Goal: Information Seeking & Learning: Learn about a topic

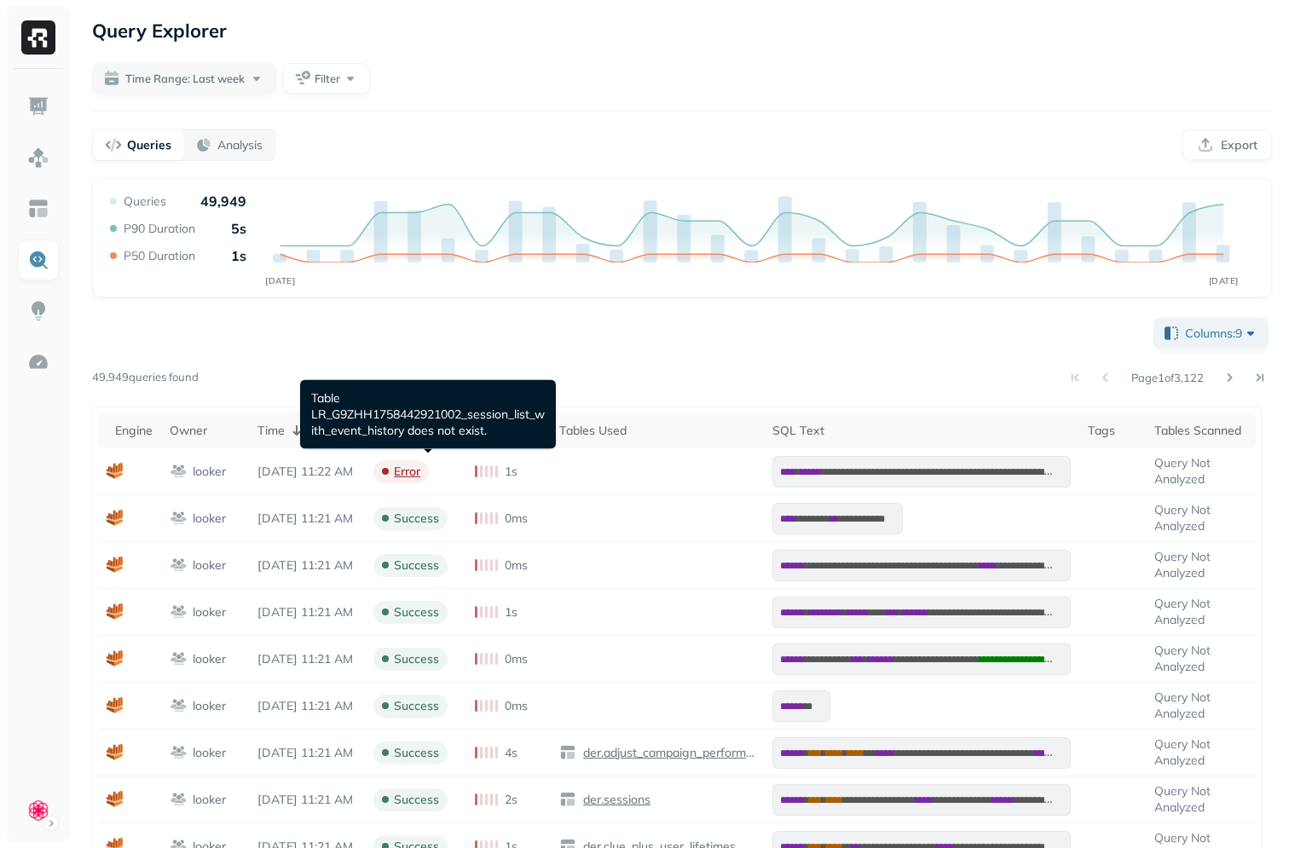
click at [440, 422] on p "Table LR_G9ZHH1758442921002_session_list_with_event_history does not exist." at bounding box center [428, 414] width 234 height 49
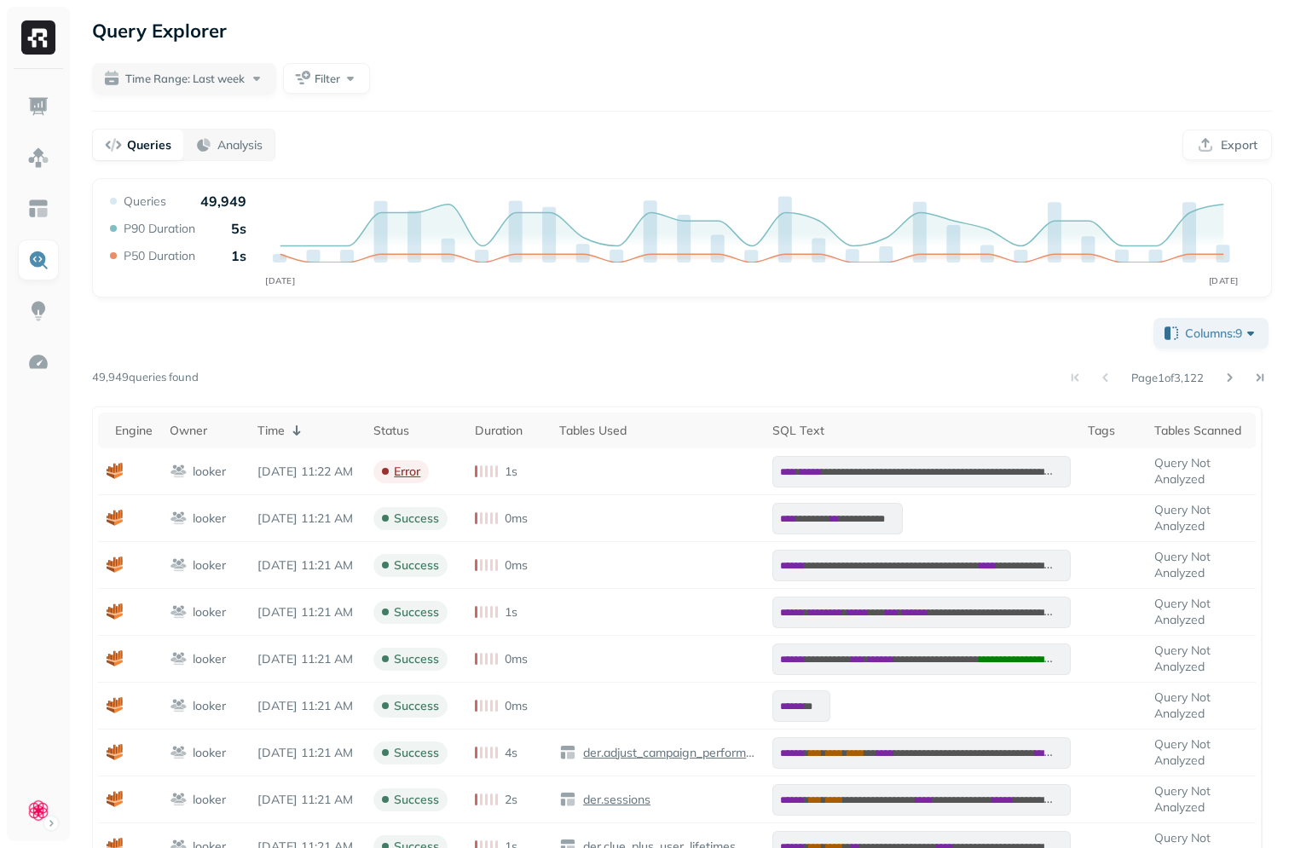
click at [653, 338] on div "**********" at bounding box center [682, 759] width 1180 height 889
click at [51, 208] on link at bounding box center [38, 208] width 41 height 41
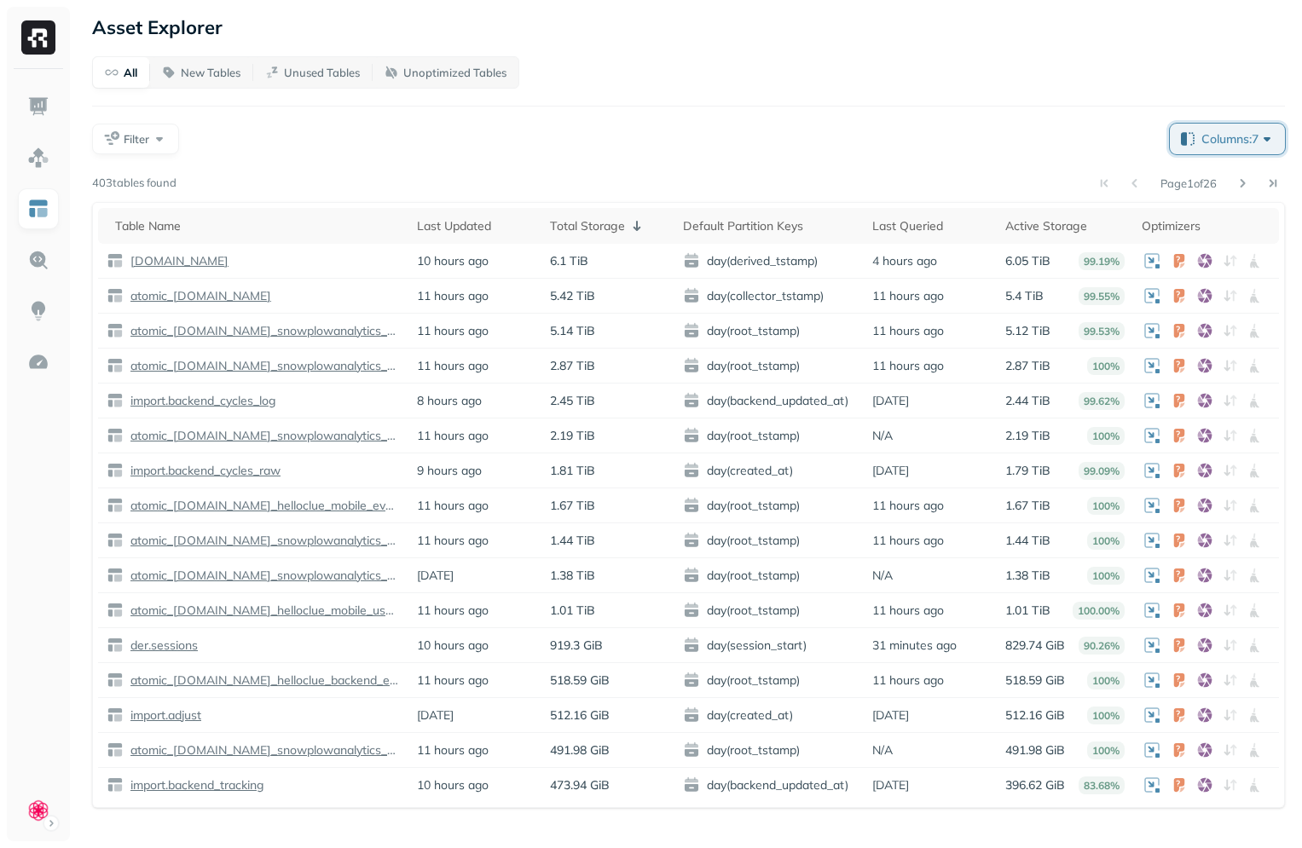
click at [1215, 137] on span "Columns: 7" at bounding box center [1238, 138] width 74 height 17
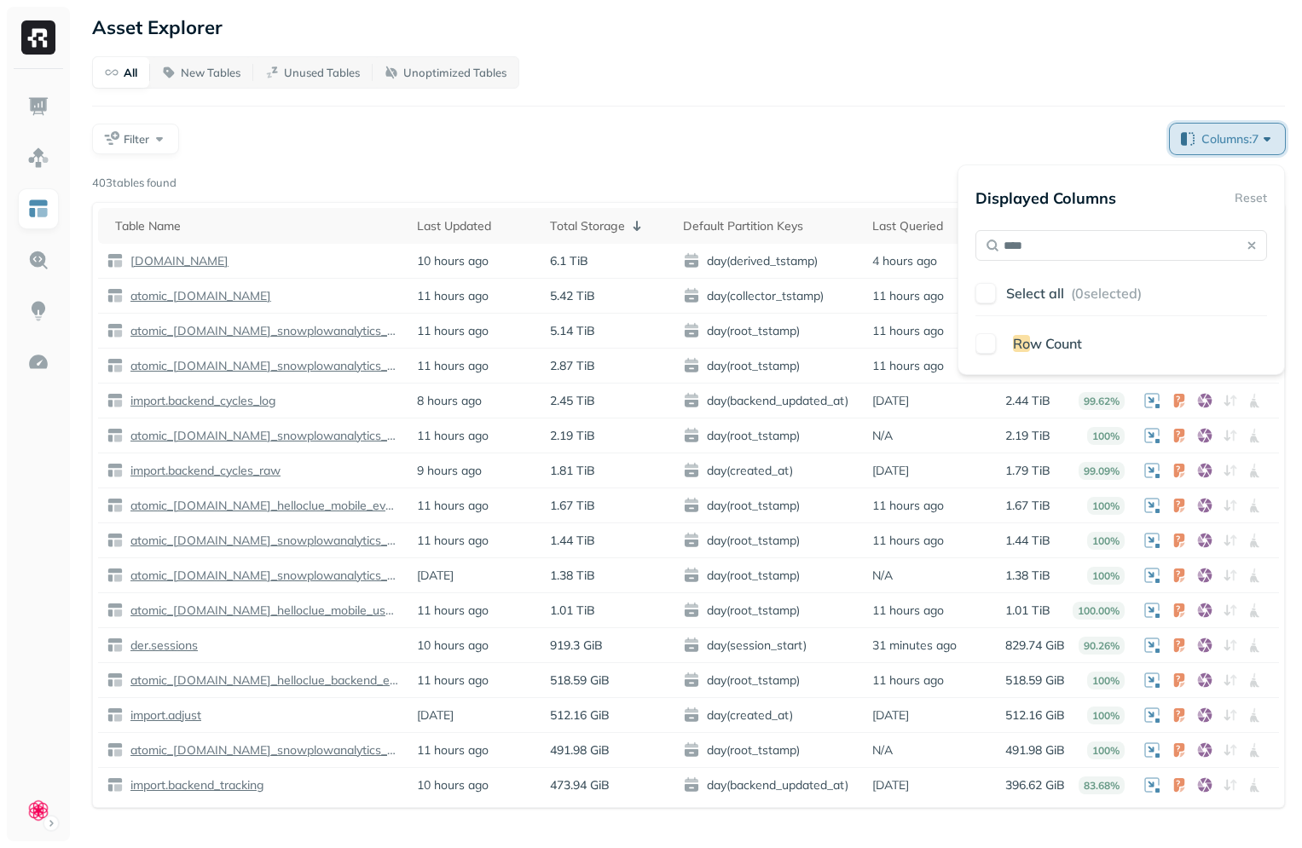
type input "*****"
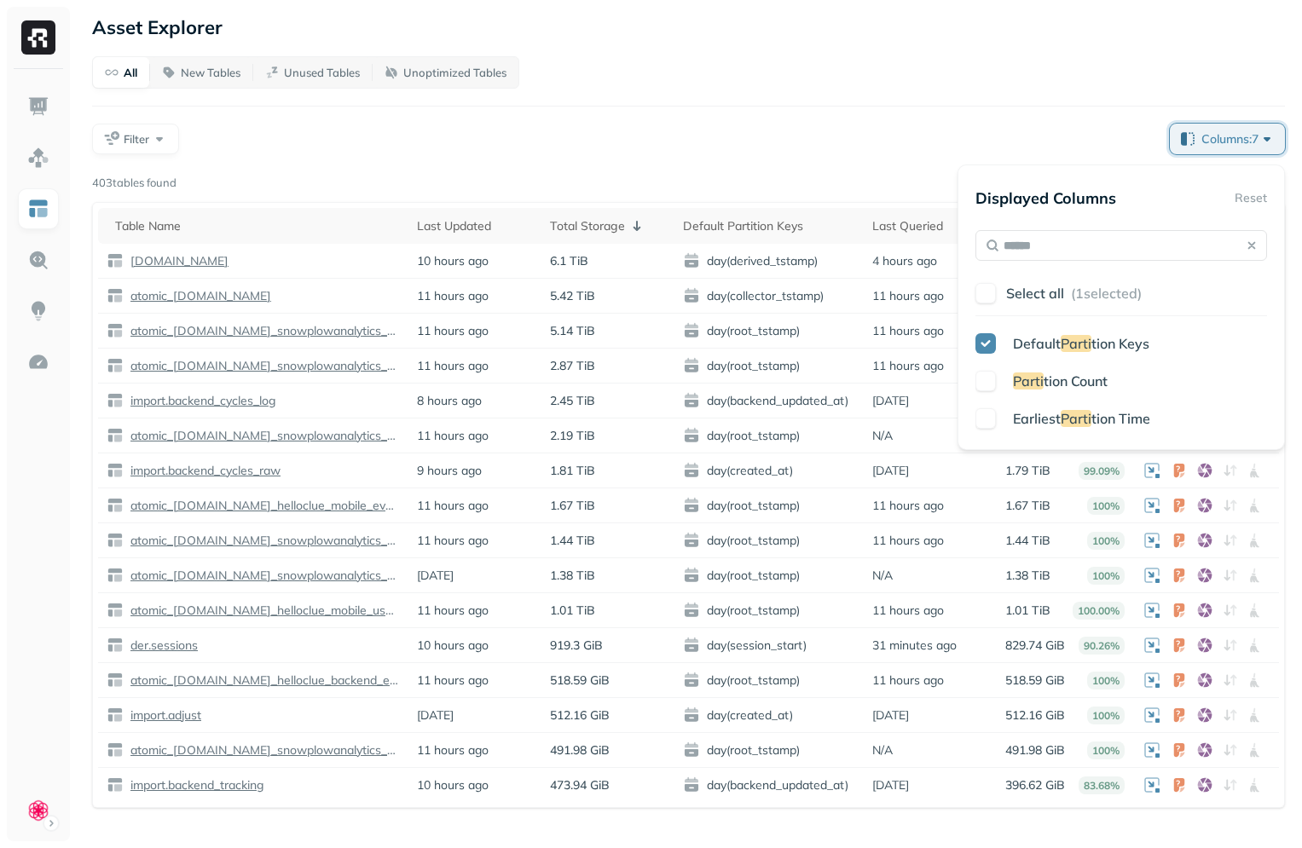
click at [922, 127] on div "Filter" at bounding box center [624, 139] width 1064 height 31
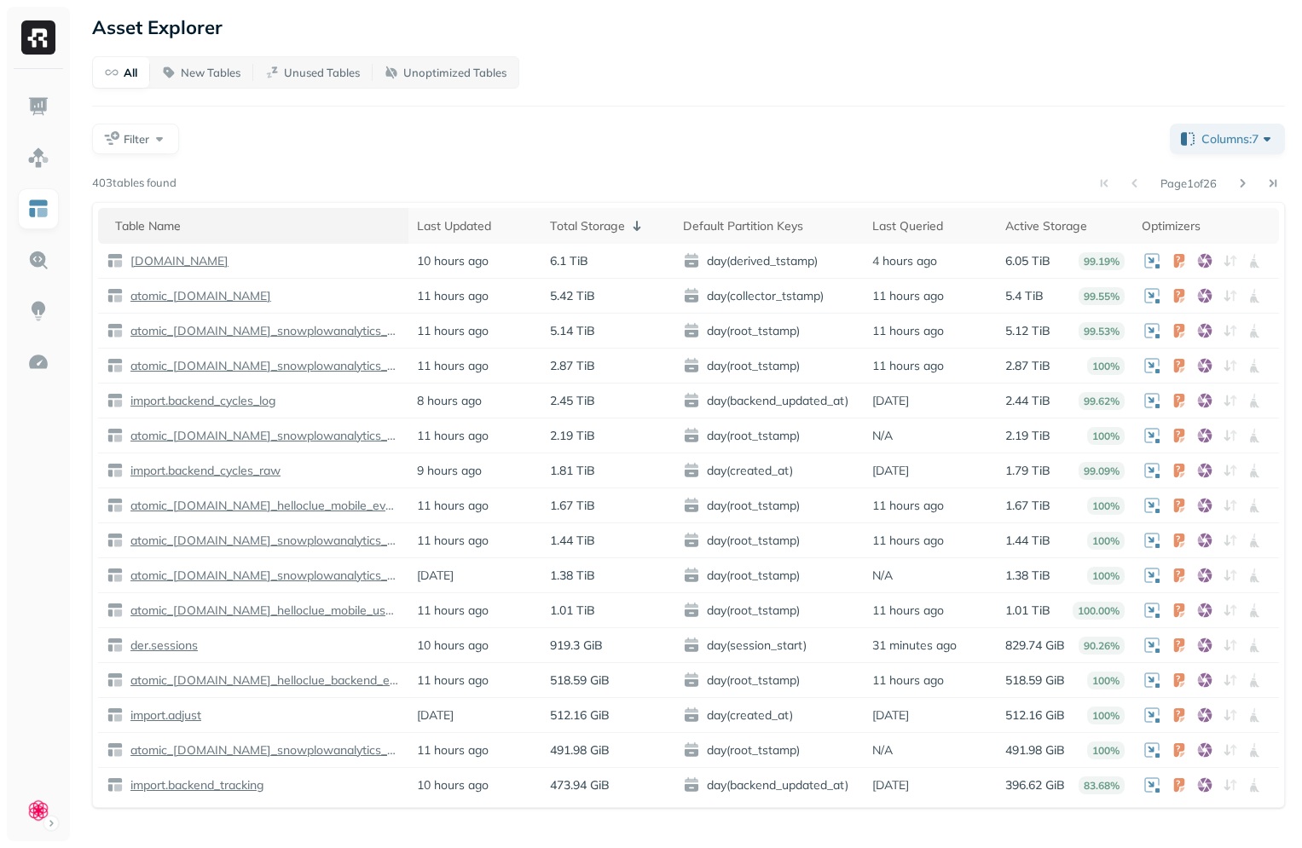
drag, startPoint x: 421, startPoint y: 141, endPoint x: 370, endPoint y: 227, distance: 100.1
click at [421, 141] on div "Filter" at bounding box center [624, 139] width 1064 height 31
click at [38, 259] on img at bounding box center [38, 260] width 22 height 22
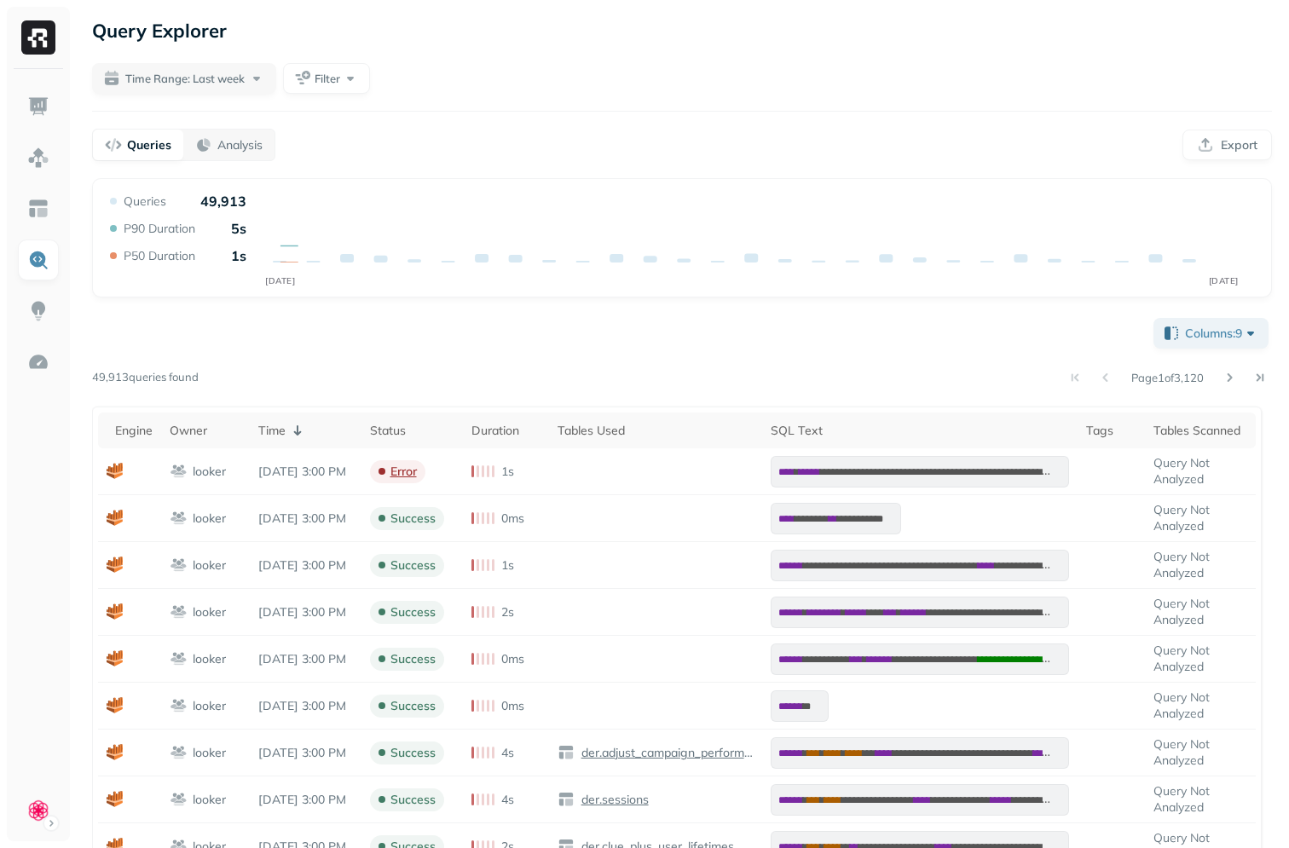
click at [212, 126] on div "**********" at bounding box center [682, 609] width 1214 height 1219
click at [217, 141] on p "Analysis" at bounding box center [239, 145] width 45 height 16
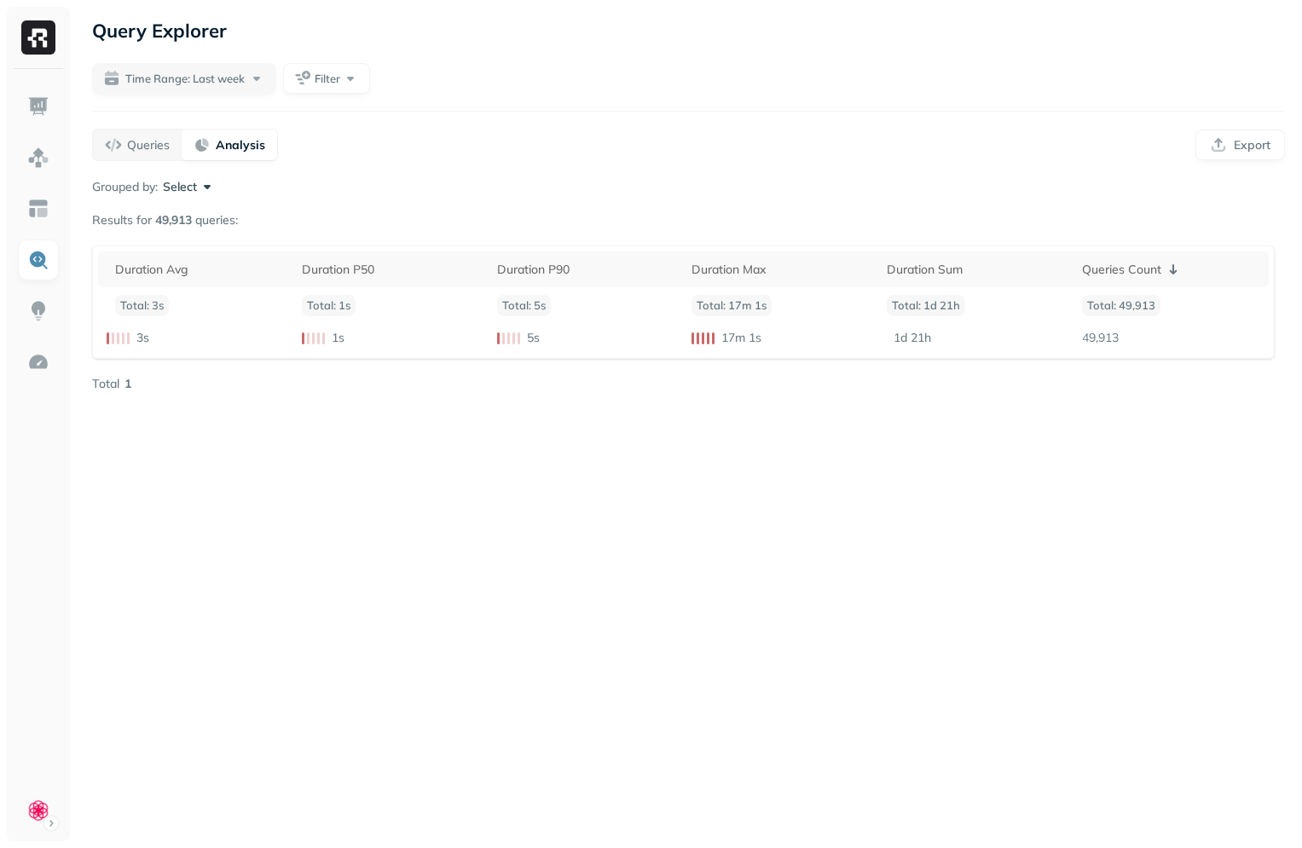
click at [410, 475] on div "Query Explorer Time Range: Last week Filter Queries Analysis Export Grouped by:…" at bounding box center [688, 424] width 1227 height 848
click at [502, 466] on div "Query Explorer Time Range: Last week Filter Queries Analysis Export Grouped by:…" at bounding box center [688, 424] width 1227 height 848
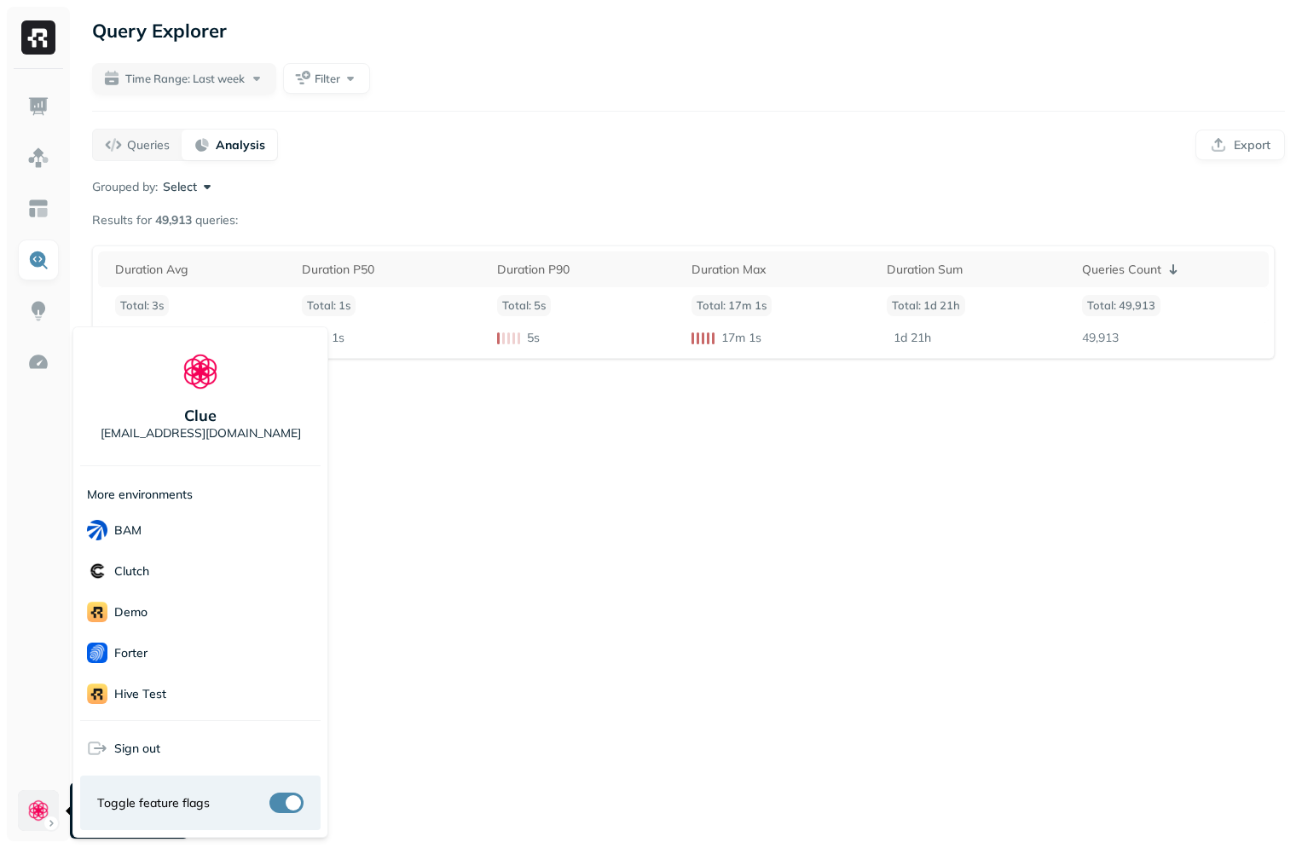
click at [30, 793] on html "Query Explorer Time Range: Last week Filter Queries Analysis Export Grouped by:…" at bounding box center [651, 424] width 1302 height 848
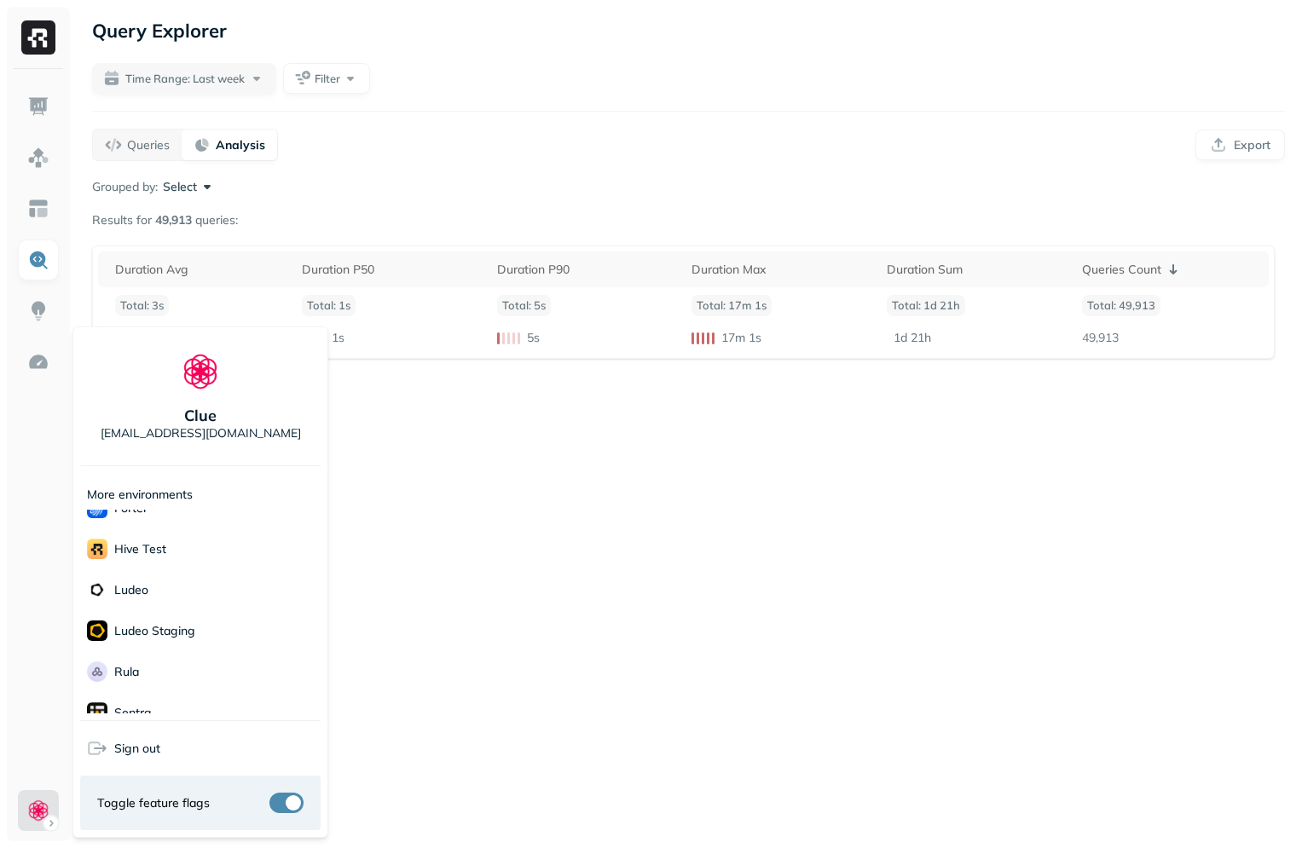
scroll to position [303, 0]
click at [177, 634] on div "Terminal" at bounding box center [200, 636] width 240 height 41
click at [523, 578] on html "Query Explorer Time Range: Last week Filter Queries Analysis Export Grouped by:…" at bounding box center [651, 424] width 1302 height 848
